Goal: Task Accomplishment & Management: Use online tool/utility

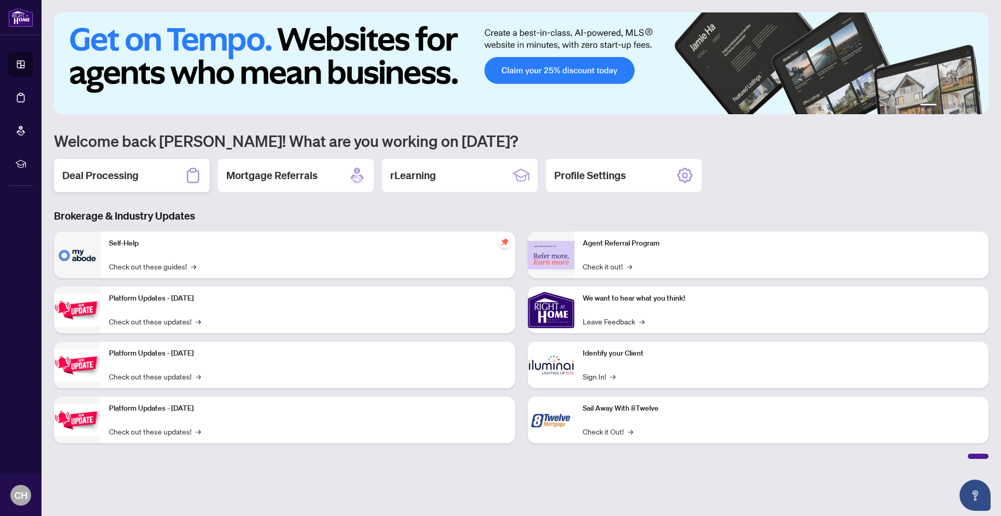
click at [149, 189] on div "Deal Processing" at bounding box center [132, 175] width 156 height 33
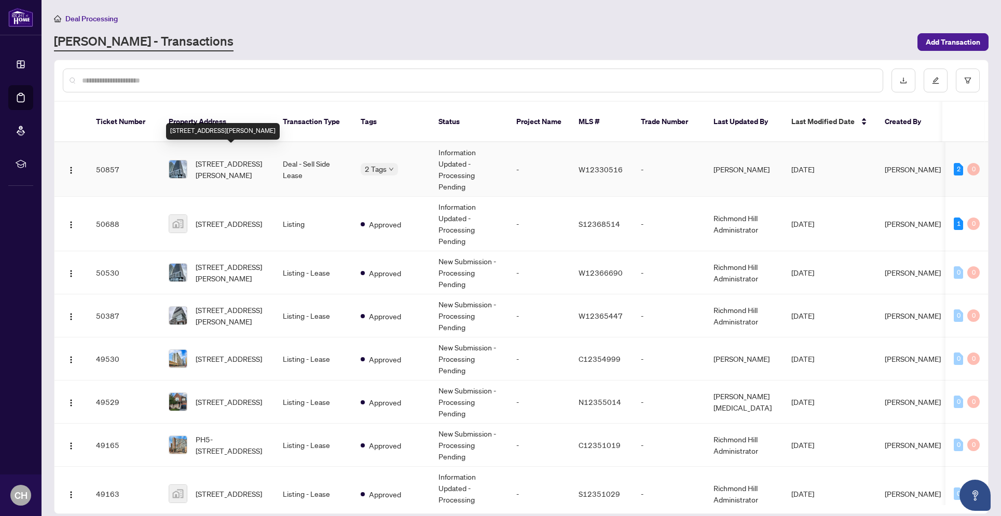
click at [244, 158] on span "[STREET_ADDRESS][PERSON_NAME]" at bounding box center [231, 169] width 71 height 23
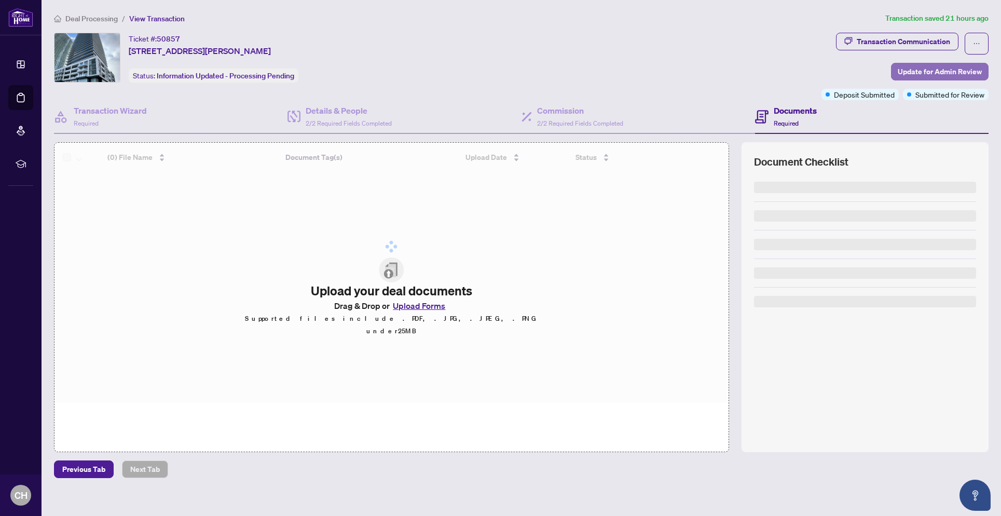
click at [937, 69] on span "Update for Admin Review" at bounding box center [939, 71] width 84 height 17
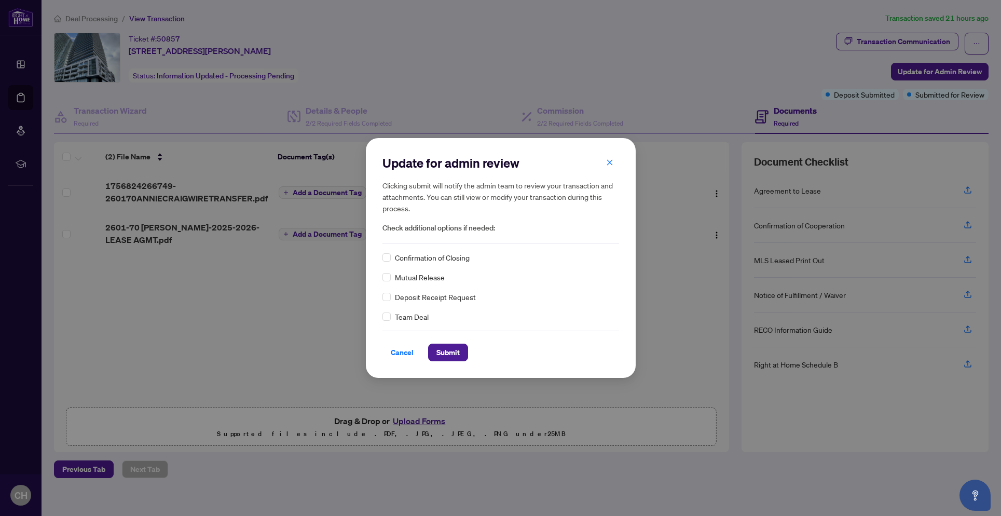
drag, startPoint x: 413, startPoint y: 299, endPoint x: 393, endPoint y: 300, distance: 20.3
click at [413, 299] on span "Deposit Receipt Request" at bounding box center [435, 296] width 81 height 11
click at [461, 355] on button "Submit" at bounding box center [448, 352] width 40 height 18
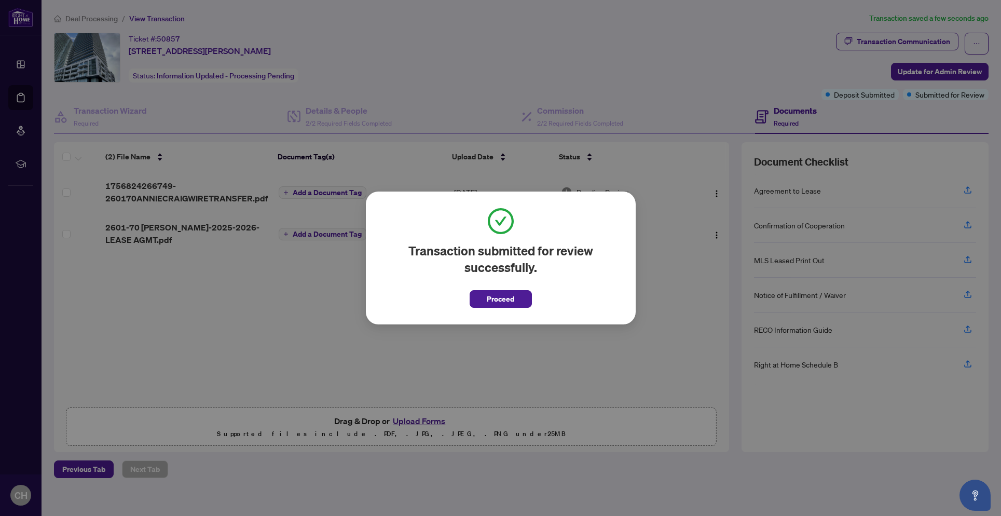
click at [494, 304] on span "Proceed" at bounding box center [500, 298] width 27 height 17
